Goal: Task Accomplishment & Management: Complete application form

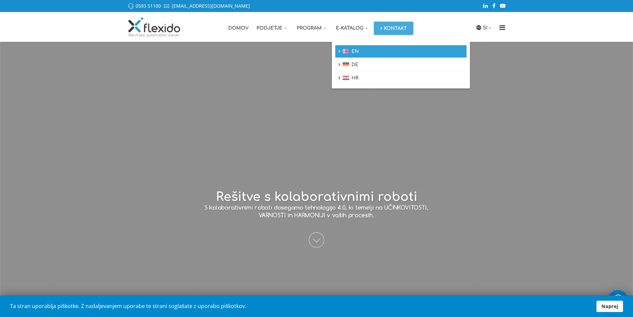
click at [362, 55] on link "EN" at bounding box center [400, 51] width 131 height 13
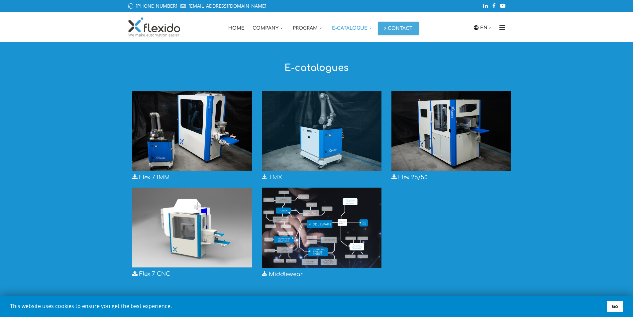
click at [319, 132] on img at bounding box center [322, 131] width 120 height 80
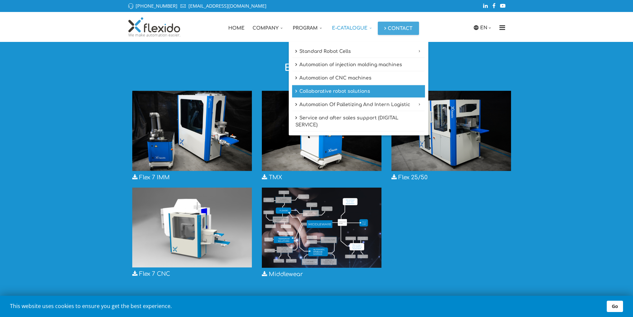
click at [356, 91] on link "Collaborative robot solutions" at bounding box center [358, 91] width 133 height 13
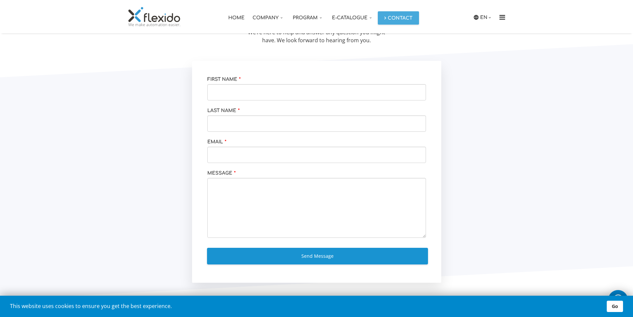
scroll to position [976, 0]
click at [482, 20] on link "EN" at bounding box center [486, 17] width 13 height 7
click at [483, 28] on link "SI" at bounding box center [484, 30] width 17 height 13
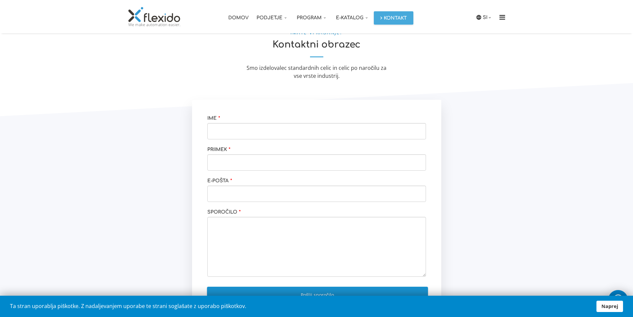
scroll to position [944, 0]
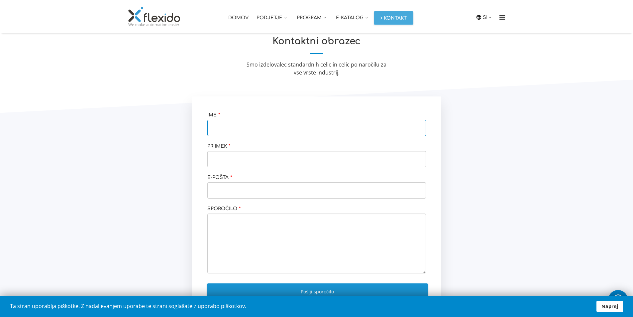
click at [280, 134] on input "text" at bounding box center [316, 128] width 219 height 16
type input "Urban"
type input "Boštic"
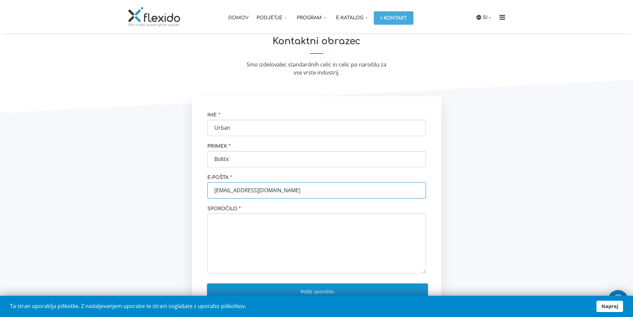
type input "mizarstvo.bostic@gmail.com"
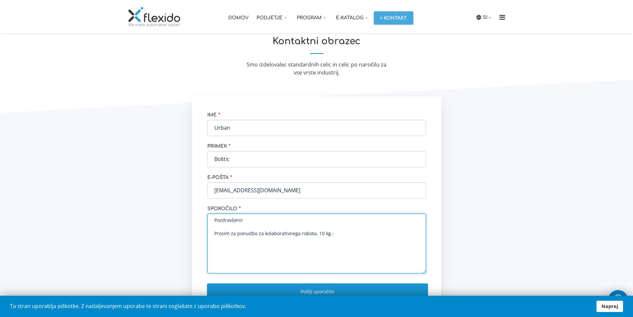
click at [318, 235] on textarea "Pozdravljeni! Prosim za ponudbo za kolaborativnega robota, 10 kg.-" at bounding box center [316, 243] width 219 height 60
click at [347, 237] on textarea "Pozdravljeni! Prosim za ponudbo za kolaborativnega robota, ca. 10 kg.-" at bounding box center [316, 243] width 219 height 60
click at [318, 234] on textarea "Pozdravljeni! Prosim za ponudbo za kolaborativnega robota, ca. 10 kg.-" at bounding box center [316, 243] width 219 height 60
click at [380, 235] on textarea "Pozdravljeni! Prosim za ponudbo za kolaborativnega robota, nosilnost ca. 10 kg.-" at bounding box center [316, 243] width 219 height 60
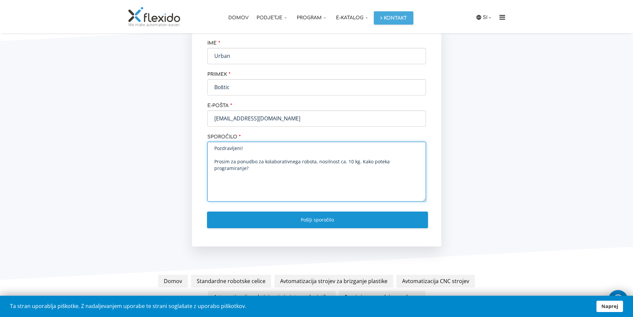
scroll to position [1019, 0]
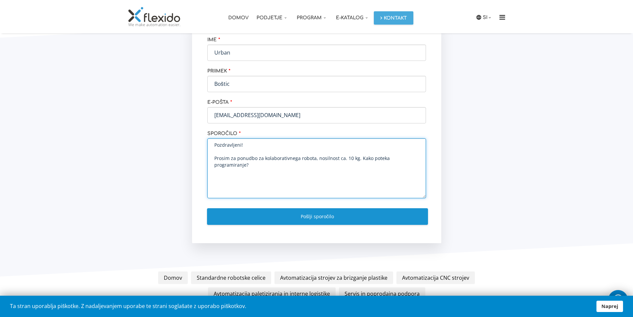
drag, startPoint x: 252, startPoint y: 167, endPoint x: 359, endPoint y: 160, distance: 107.6
click at [359, 160] on textarea "Pozdravljeni! Prosim za ponudbo za kolaborativnega robota, nosilnost ca. 10 kg.…" at bounding box center [316, 168] width 219 height 60
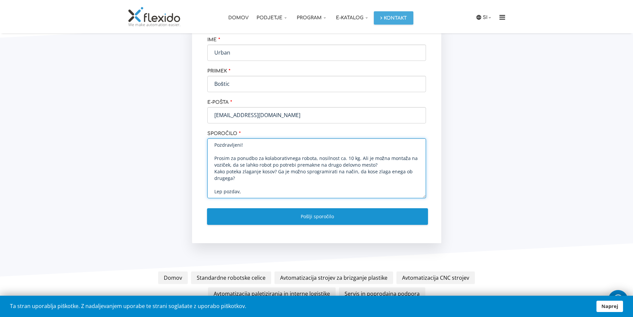
scroll to position [3, 0]
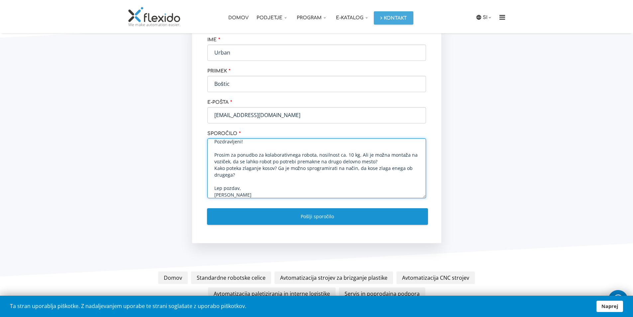
drag, startPoint x: 236, startPoint y: 175, endPoint x: 215, endPoint y: 150, distance: 32.3
click at [218, 152] on textarea "Pozdravljeni! Prosim za ponudbo za kolaborativnega robota, nosilnost ca. 10 kg.…" at bounding box center [316, 168] width 219 height 60
click at [211, 151] on textarea "Pozdravljeni! Prosim za ponudbo za kolaborativnega robota, nosilnost ca. 10 kg.…" at bounding box center [316, 168] width 219 height 60
drag, startPoint x: 241, startPoint y: 172, endPoint x: 215, endPoint y: 154, distance: 31.9
click at [217, 155] on textarea "Pozdravljeni! Prosim za ponudbo za kolaborativnega robota, nosilnost ca. 10 kg.…" at bounding box center [316, 168] width 219 height 60
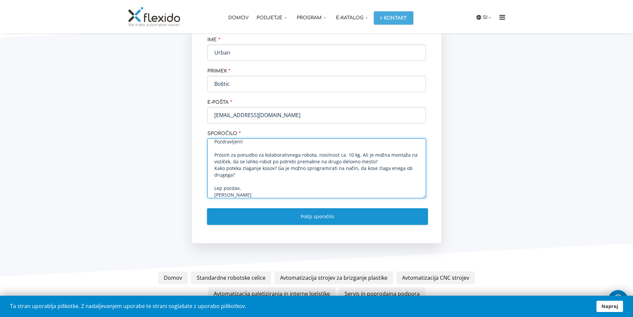
click at [213, 154] on textarea "Pozdravljeni! Prosim za ponudbo za kolaborativnega robota, nosilnost ca. 10 kg.…" at bounding box center [316, 168] width 219 height 60
drag, startPoint x: 243, startPoint y: 175, endPoint x: 214, endPoint y: 155, distance: 35.7
click at [214, 155] on textarea "Pozdravljeni! Prosim za ponudbo za kolaborativnega robota, nosilnost ca. 10 kg.…" at bounding box center [316, 168] width 219 height 60
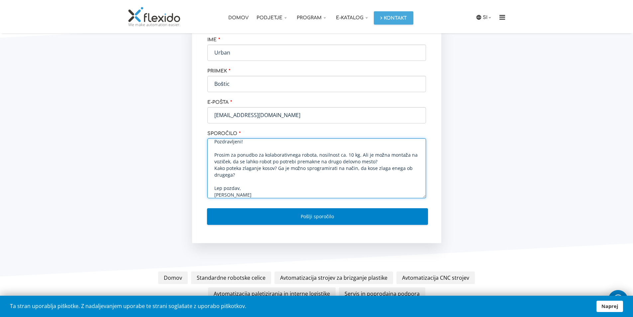
type textarea "Pozdravljeni! Prosim za ponudbo za kolaborativnega robota, nosilnost ca. 10 kg.…"
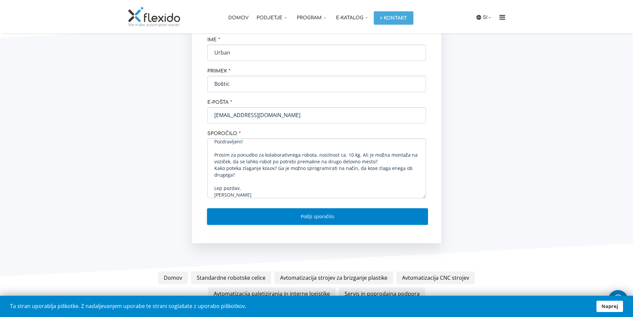
click at [316, 216] on button "Pošlji sporočilo" at bounding box center [317, 216] width 221 height 17
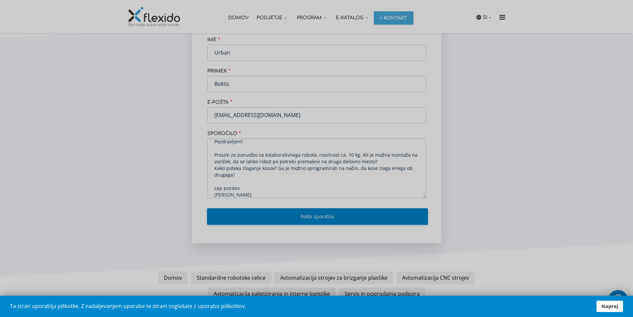
scroll to position [0, 0]
